Goal: Find specific fact: Find specific fact

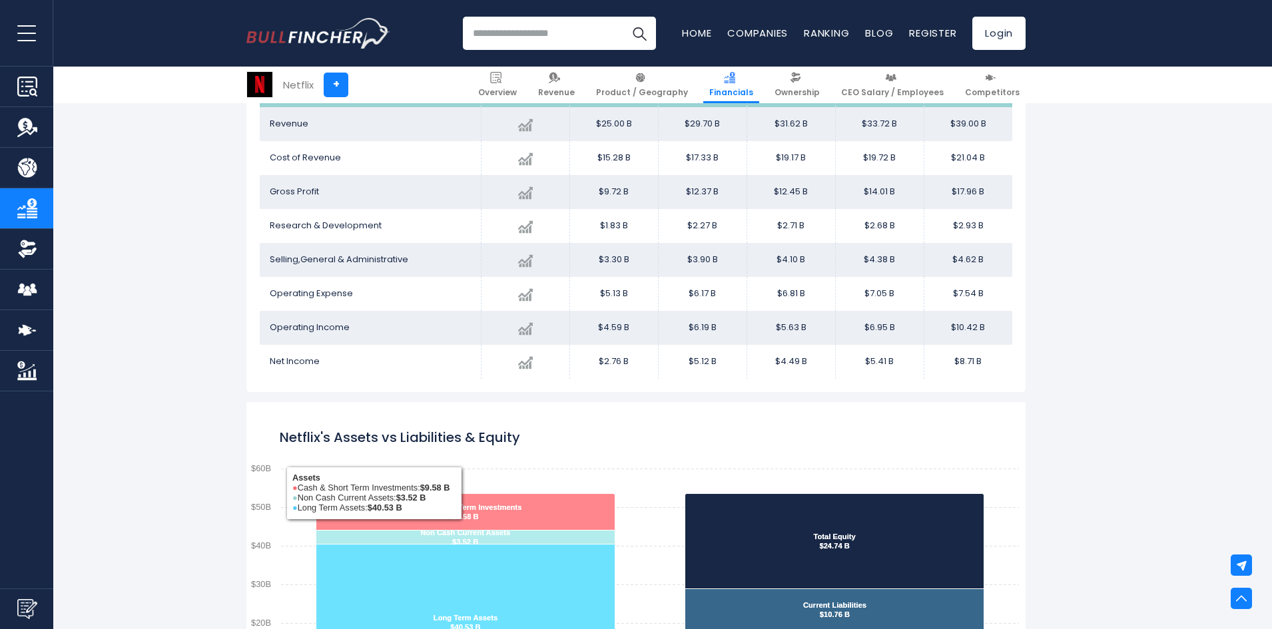
scroll to position [788, 0]
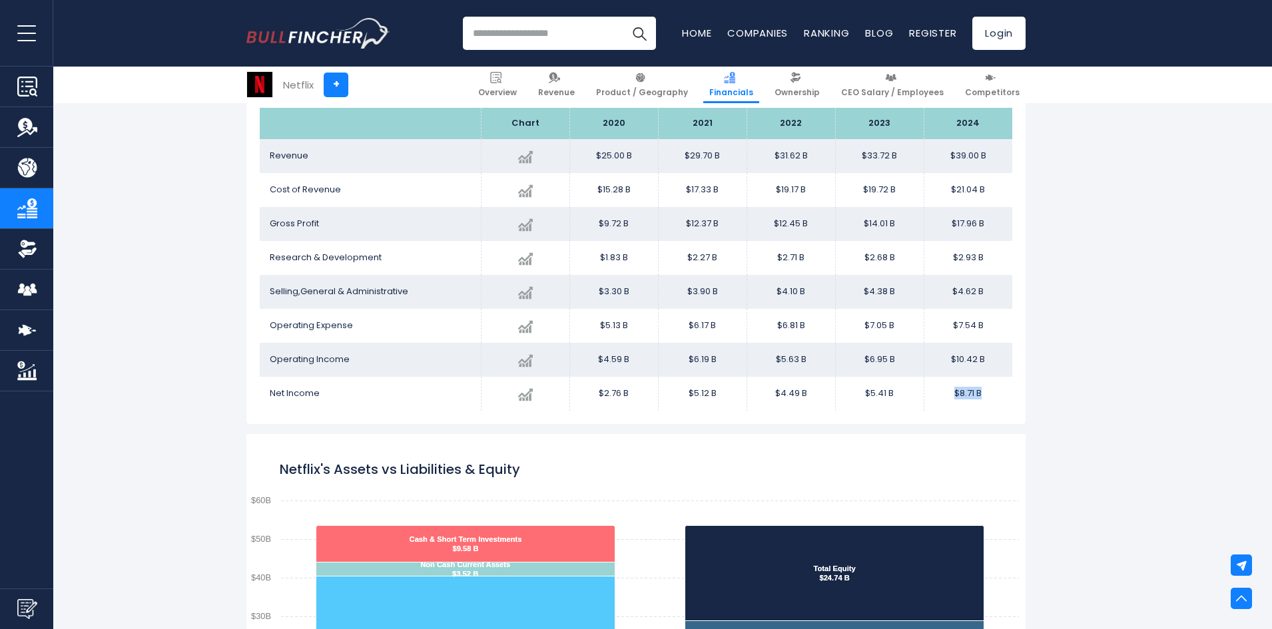
drag, startPoint x: 954, startPoint y: 395, endPoint x: 999, endPoint y: 402, distance: 45.8
click at [999, 402] on td "$8.71 B" at bounding box center [967, 394] width 89 height 34
copy td "$8.71 B"
click at [963, 386] on td "$8.71 B" at bounding box center [967, 394] width 89 height 34
click at [967, 394] on td "$8.71 B" at bounding box center [967, 394] width 89 height 34
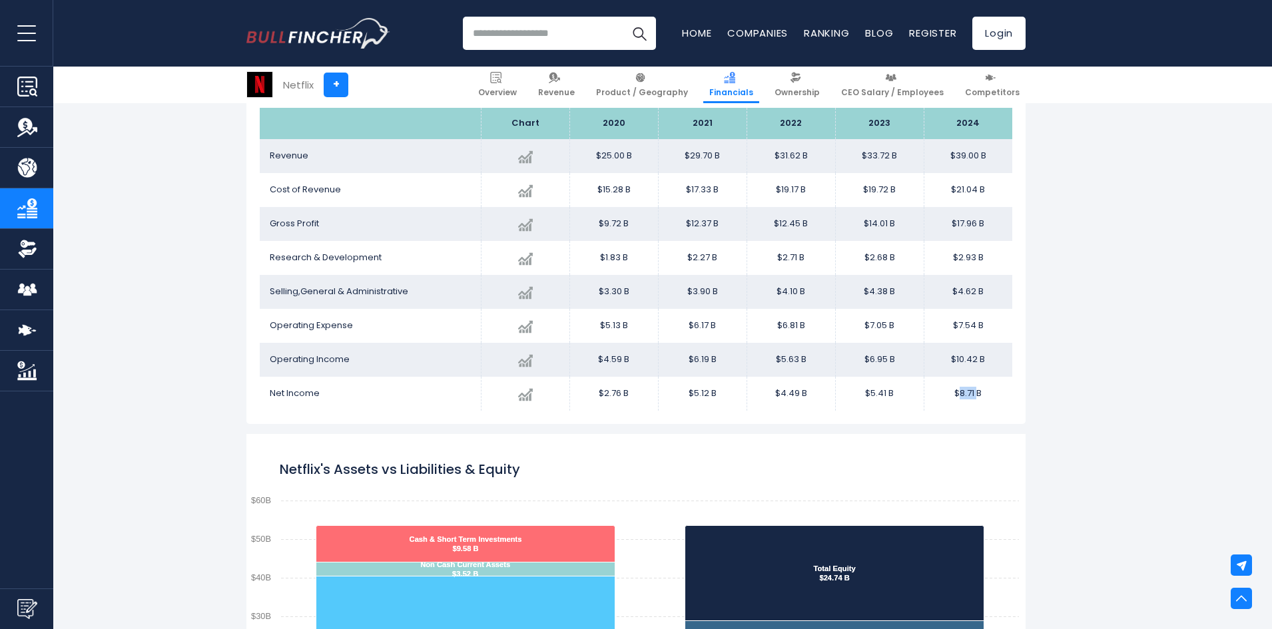
click at [967, 394] on td "$8.71 B" at bounding box center [967, 394] width 89 height 34
copy div "$8.71 B Netflix's Assets vs Liabilities & Equity Created with Highcharts 12.1.2…"
